Goal: Consume media (video, audio)

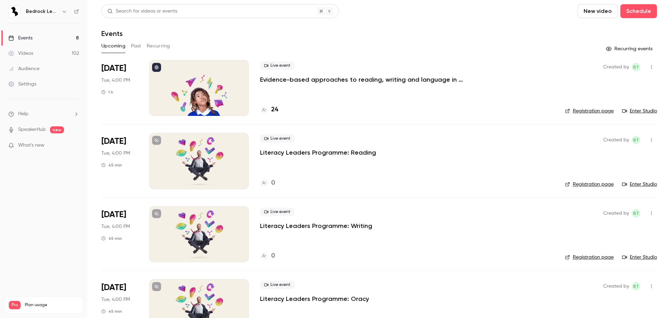
click at [36, 49] on link "Videos 102" at bounding box center [43, 53] width 87 height 15
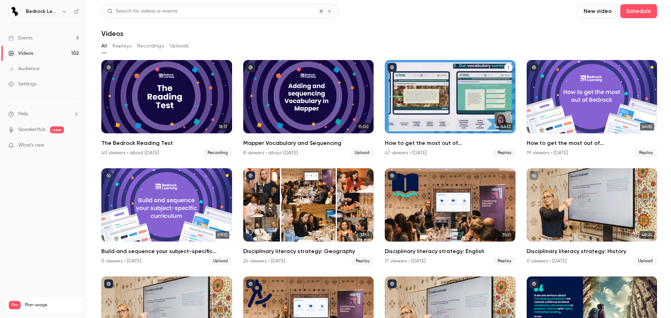
click at [427, 94] on div "How to get the most out of Bedrock next academic year" at bounding box center [450, 96] width 131 height 73
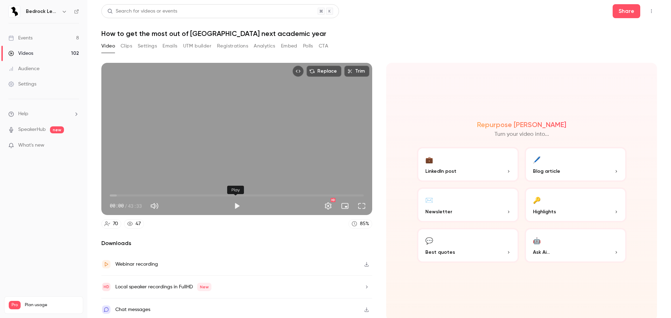
click at [234, 204] on button "Play" at bounding box center [237, 206] width 14 height 14
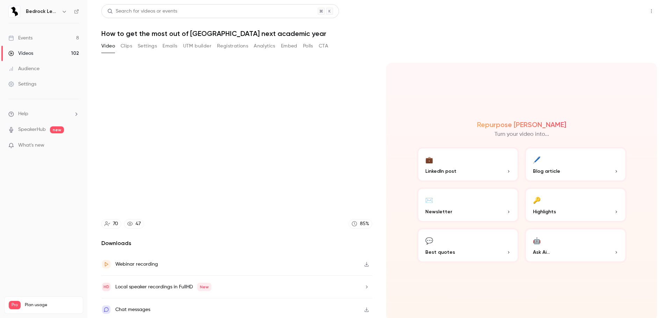
click at [621, 7] on button "Share" at bounding box center [627, 11] width 28 height 14
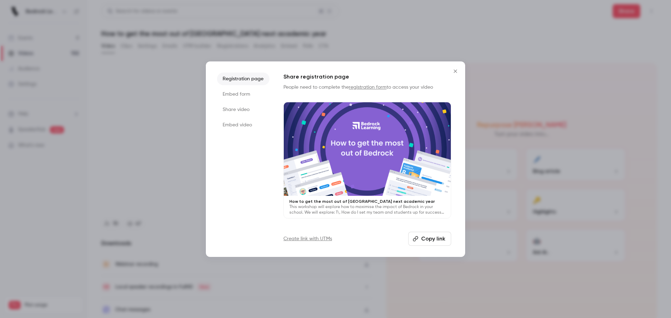
click at [423, 242] on button "Copy link" at bounding box center [429, 239] width 43 height 14
click at [454, 72] on icon "Close" at bounding box center [455, 71] width 3 height 3
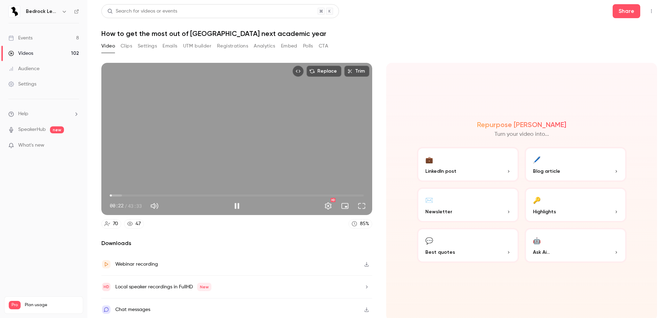
click at [283, 137] on div "Replace Trim 00:22 00:22 / 43:33 HD" at bounding box center [236, 139] width 271 height 152
type input "****"
click at [624, 10] on button "Share" at bounding box center [627, 11] width 28 height 14
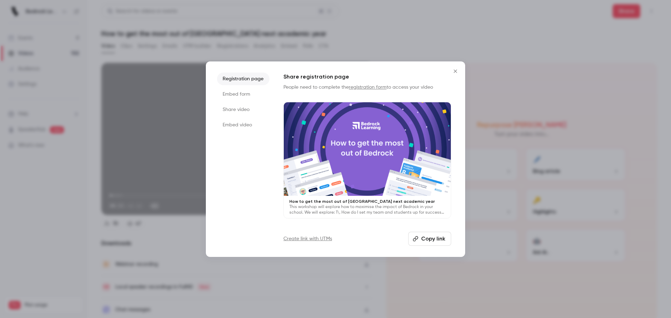
click at [415, 238] on icon "button" at bounding box center [415, 238] width 5 height 5
click at [430, 237] on button "Copy link" at bounding box center [429, 239] width 43 height 14
